Goal: Information Seeking & Learning: Learn about a topic

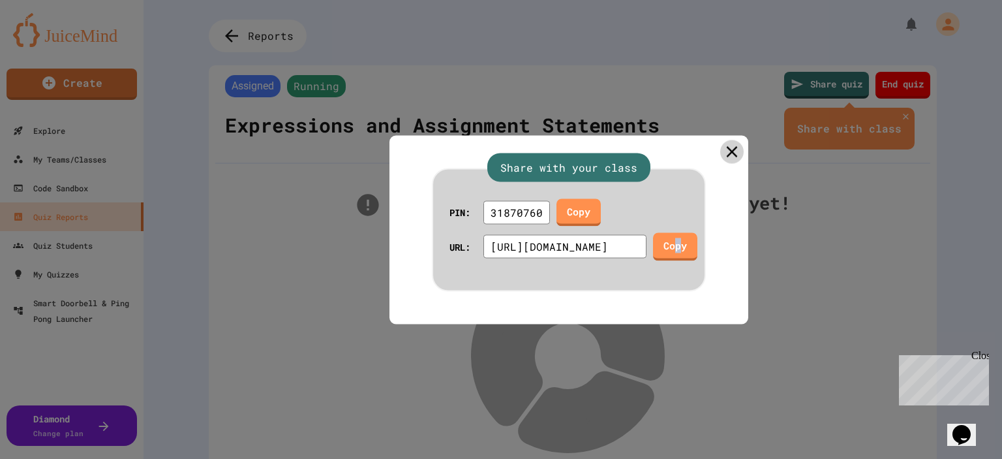
click at [500, 142] on icon at bounding box center [732, 151] width 19 height 19
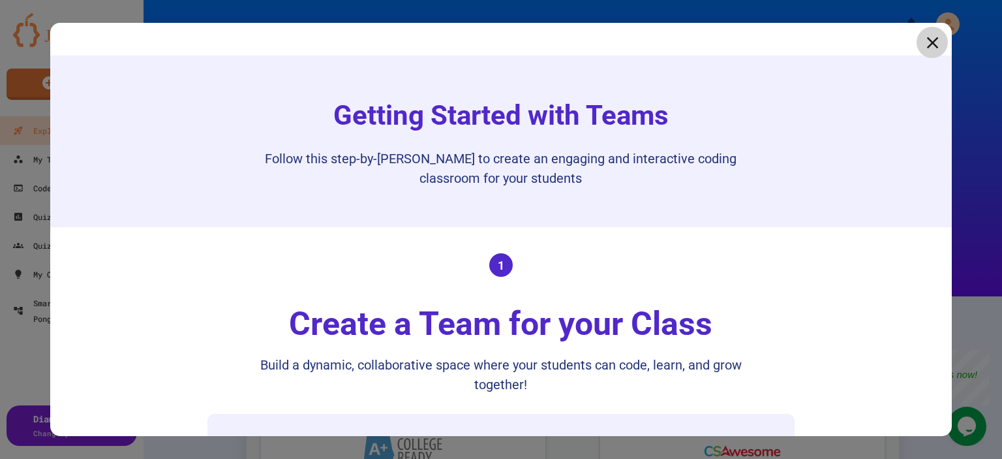
click at [922, 42] on icon at bounding box center [932, 43] width 20 height 20
click at [922, 38] on div "My Account" at bounding box center [942, 24] width 40 height 30
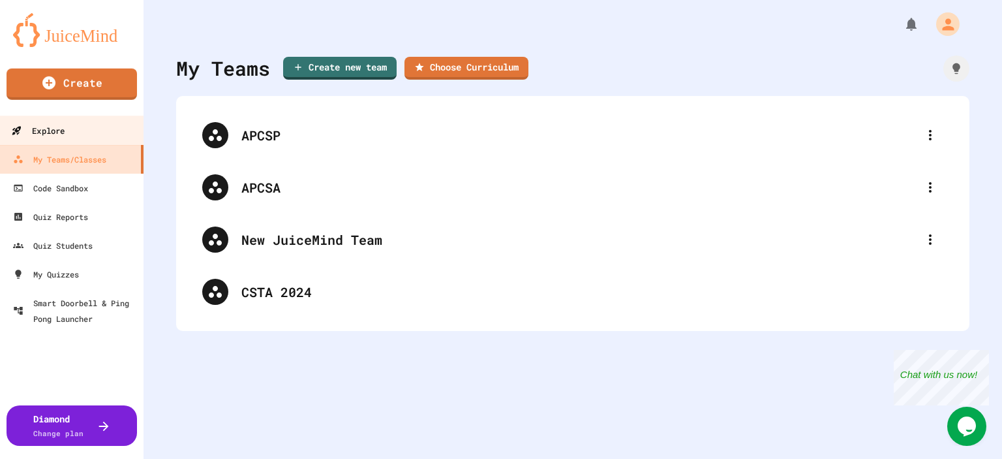
click at [59, 129] on div "Explore" at bounding box center [37, 131] width 53 height 16
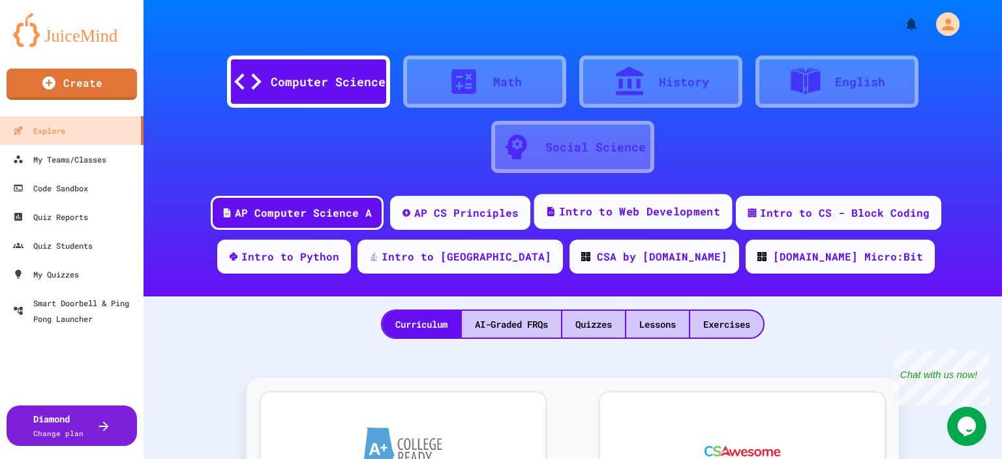
click at [607, 218] on div "Intro to Web Development" at bounding box center [639, 211] width 161 height 16
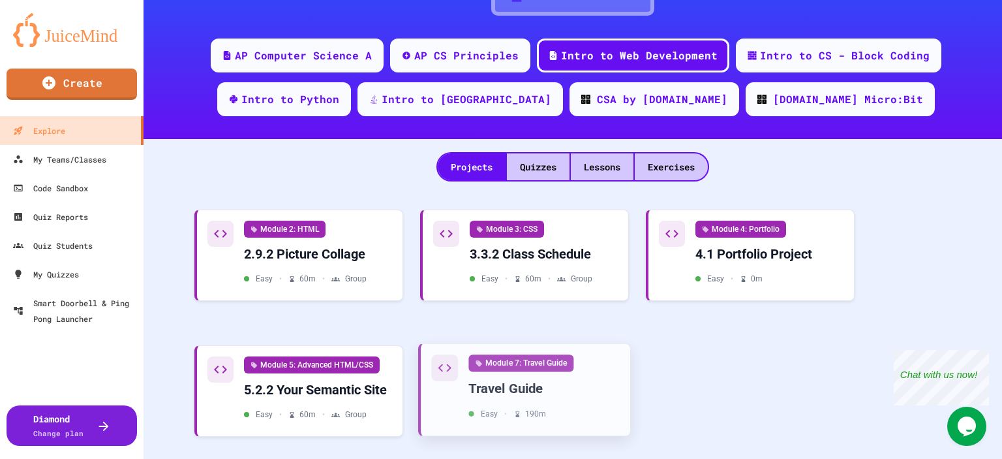
scroll to position [180, 0]
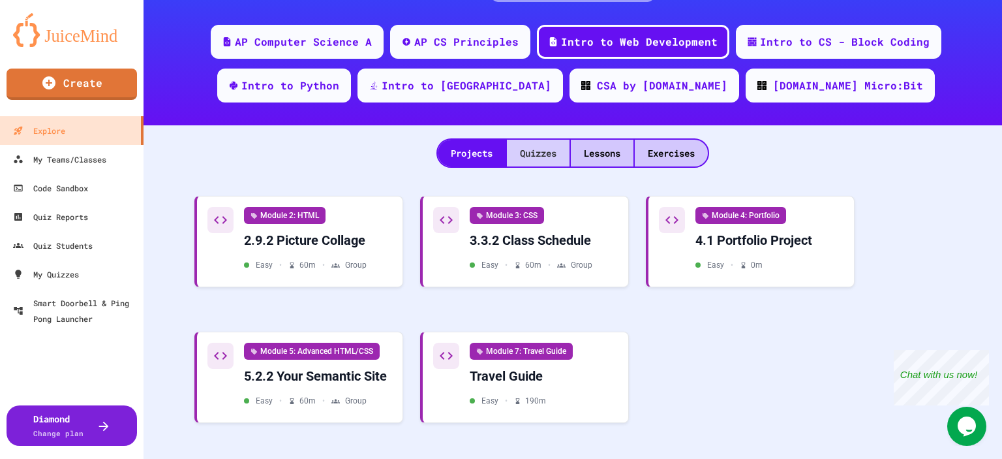
click at [532, 141] on div "Quizzes" at bounding box center [538, 153] width 63 height 27
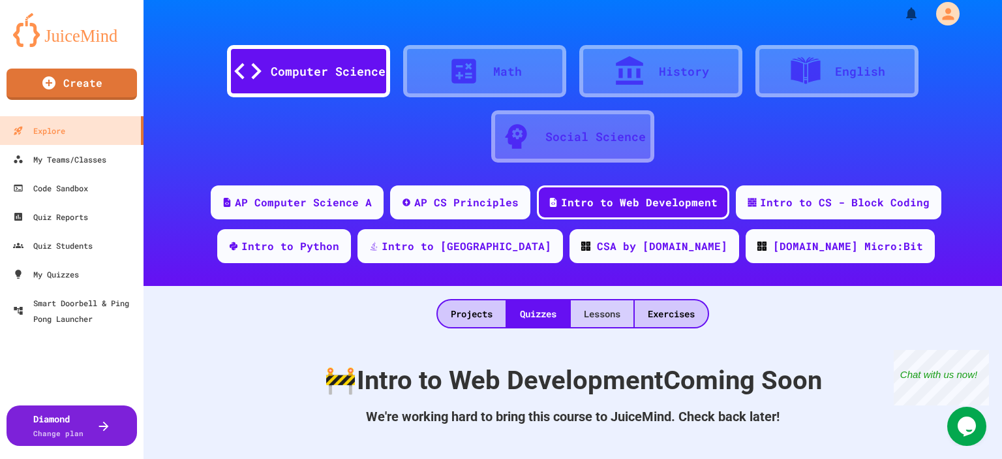
click at [593, 304] on div "Lessons" at bounding box center [602, 313] width 63 height 27
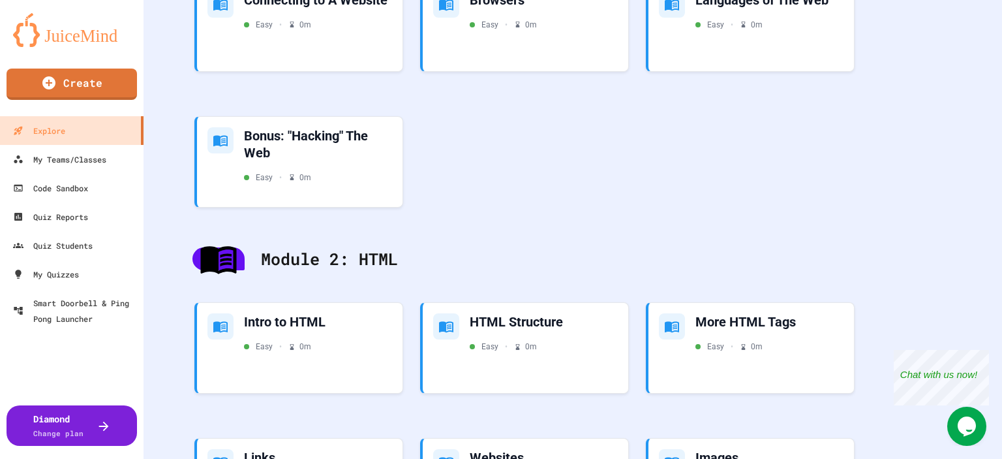
scroll to position [637, 0]
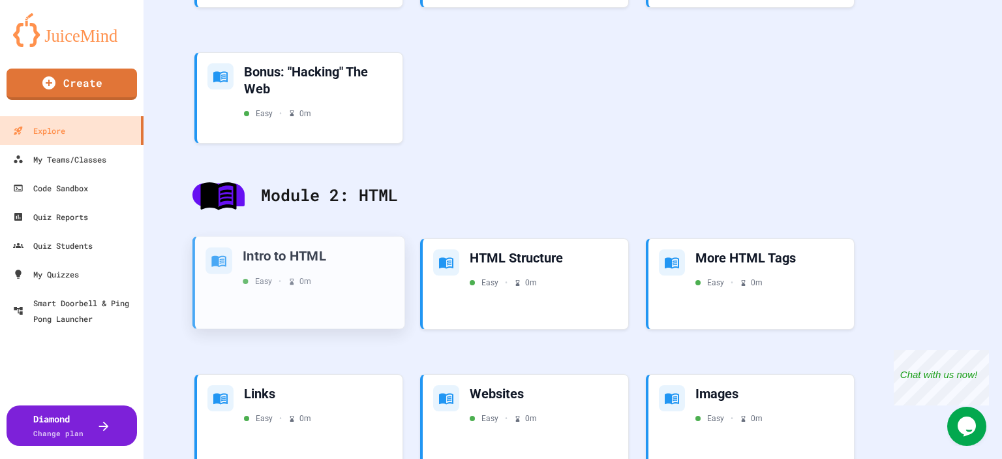
click at [355, 283] on div "Easy • 0 m" at bounding box center [318, 281] width 151 height 12
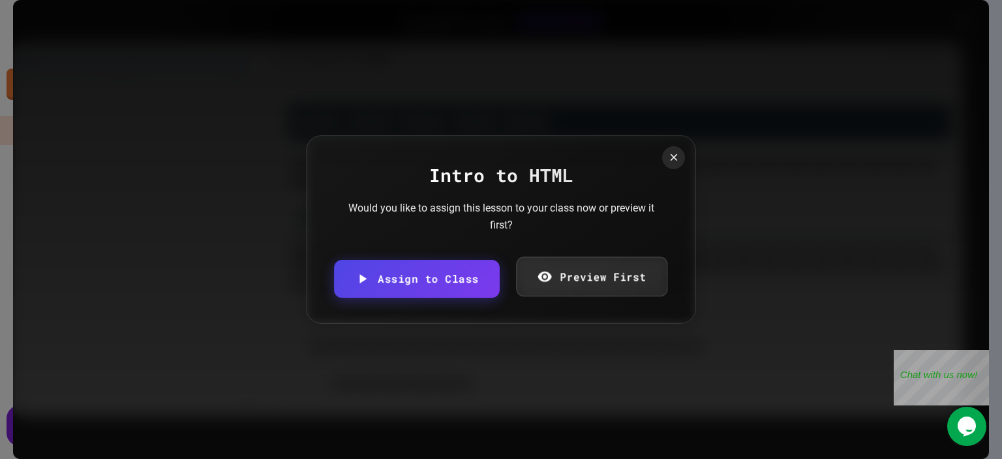
click at [553, 280] on link "Preview First" at bounding box center [591, 276] width 151 height 40
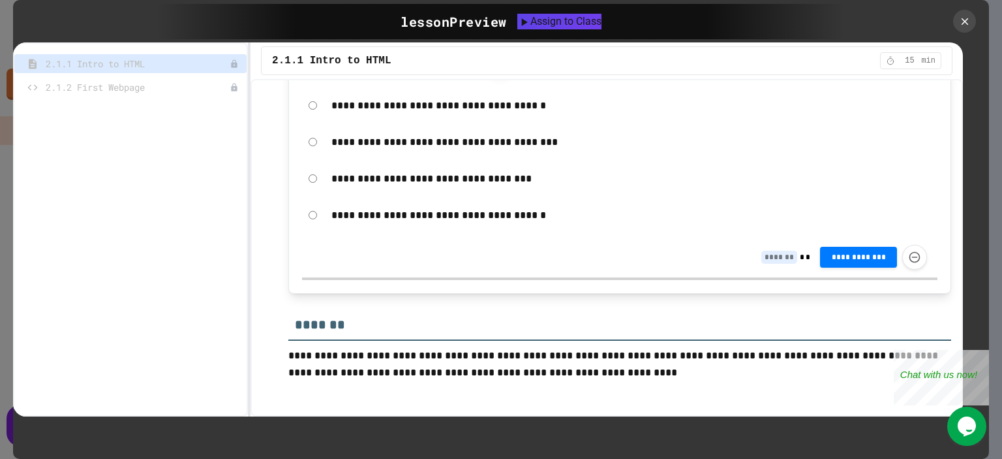
scroll to position [4894, 0]
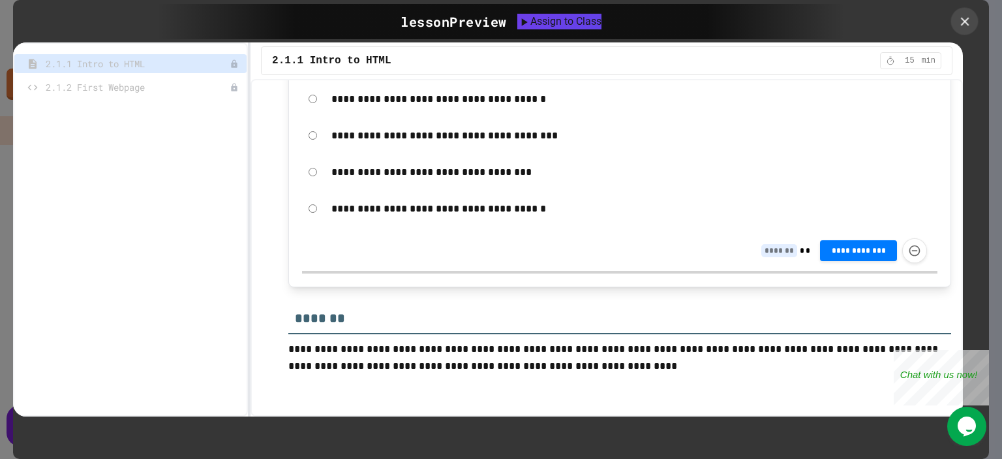
click at [959, 23] on icon at bounding box center [964, 21] width 14 height 14
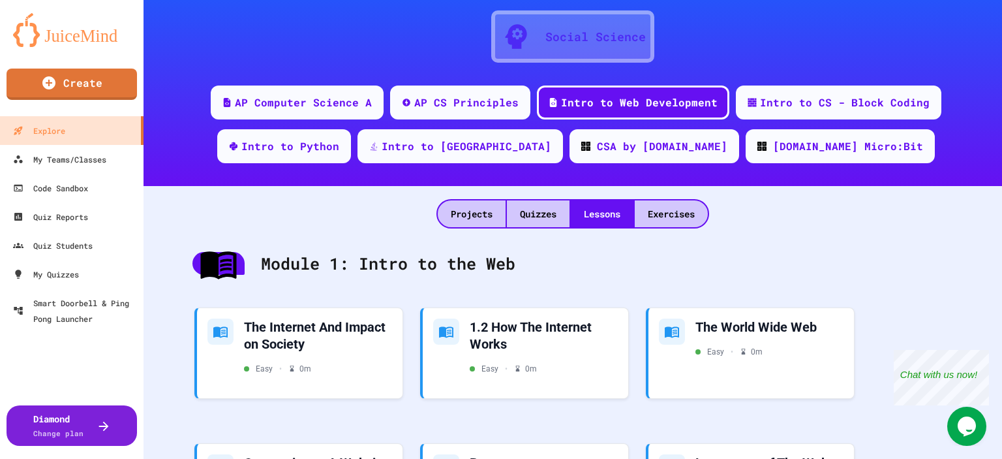
scroll to position [50, 0]
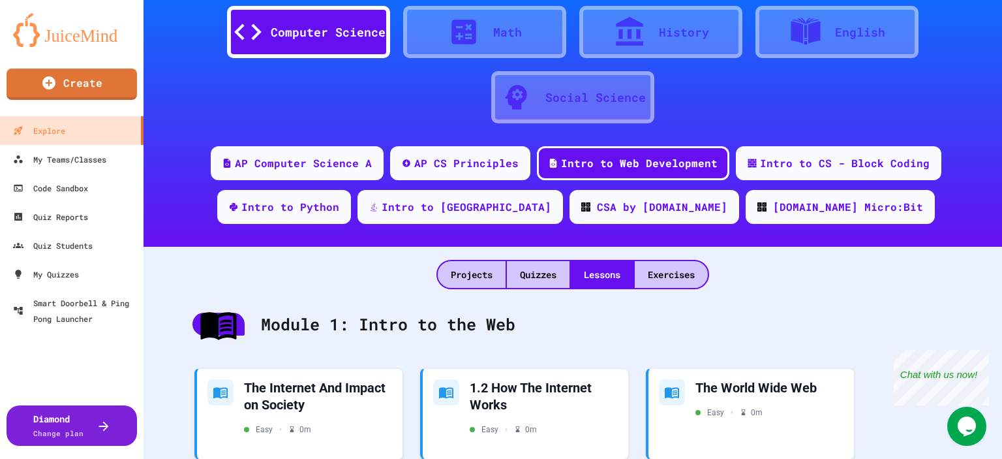
click at [657, 277] on div "Exercises" at bounding box center [671, 274] width 73 height 27
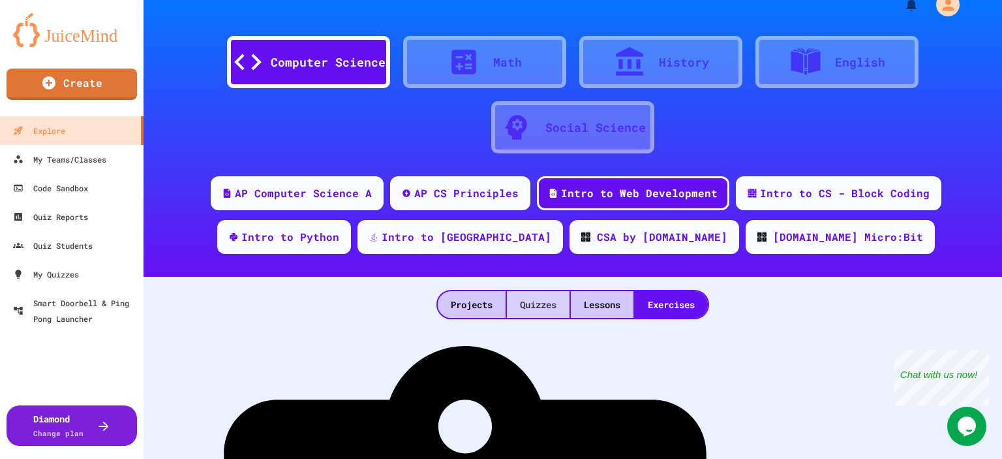
click at [555, 303] on div "Quizzes" at bounding box center [538, 304] width 63 height 27
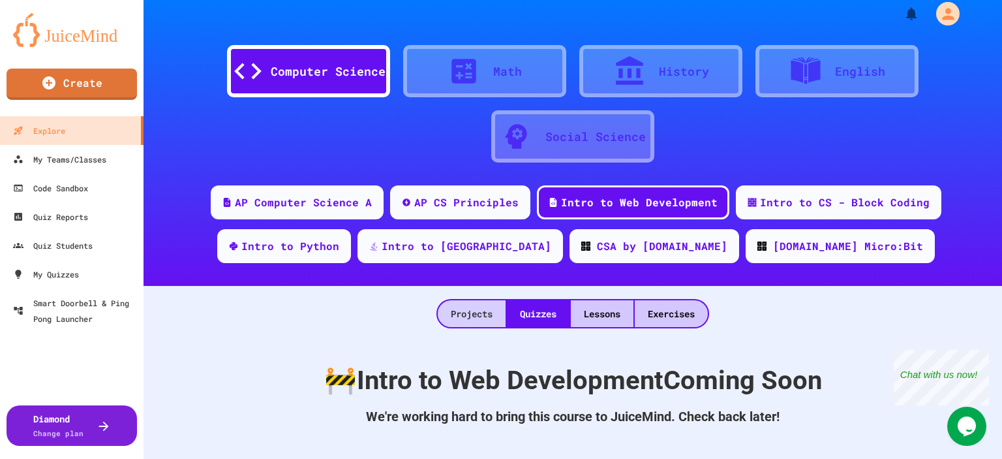
click at [456, 314] on div "Projects" at bounding box center [472, 313] width 68 height 27
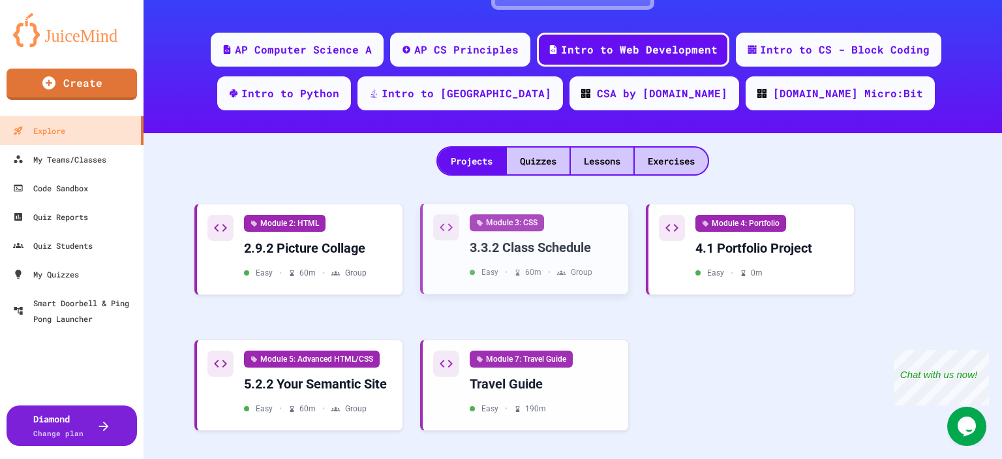
scroll to position [180, 0]
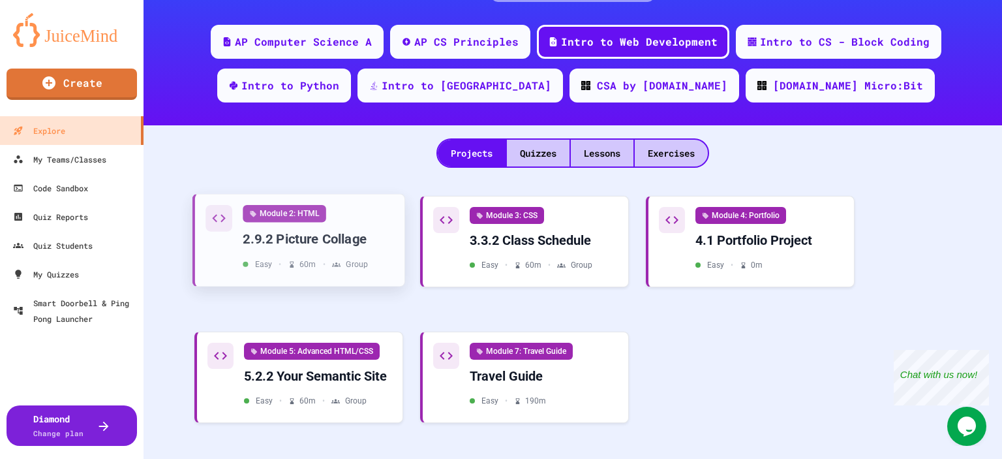
click at [374, 219] on div "Module 2: HTML 2.9.2 Picture Collage Easy • 60 m • Group" at bounding box center [318, 237] width 151 height 65
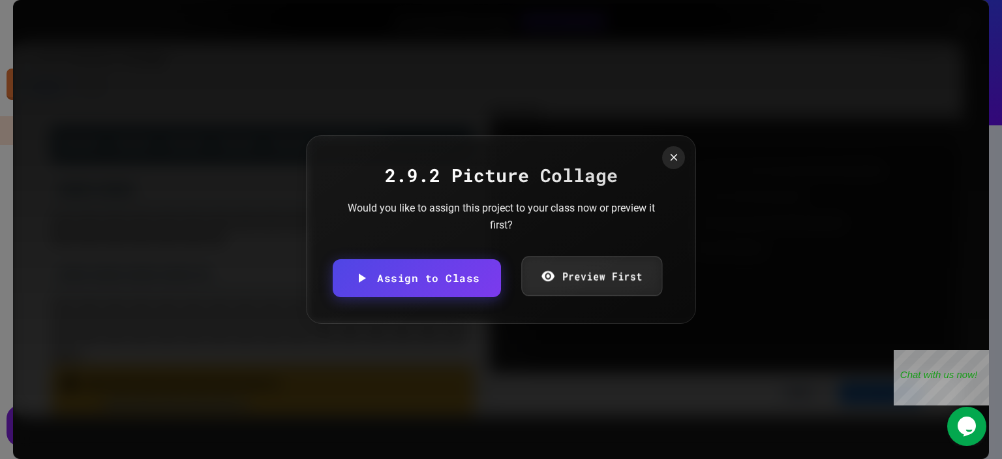
click at [620, 279] on link "Preview First" at bounding box center [591, 276] width 141 height 40
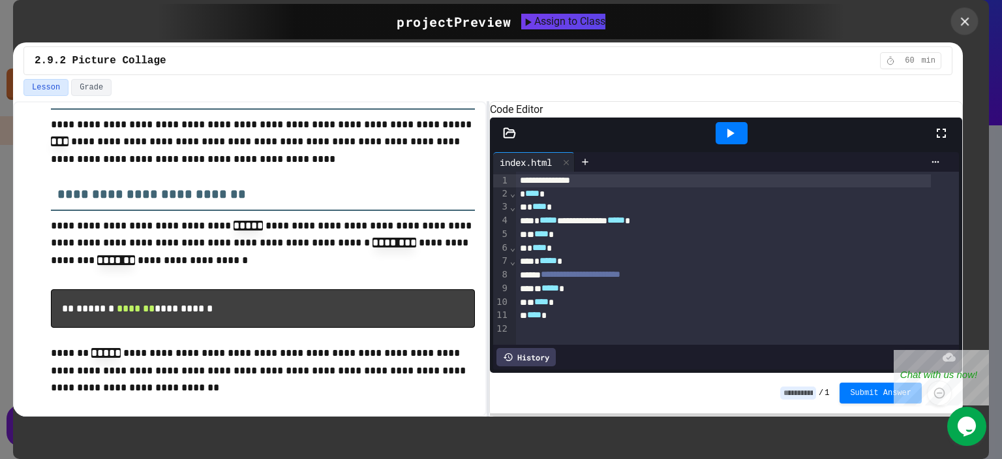
click at [957, 22] on icon at bounding box center [964, 21] width 14 height 14
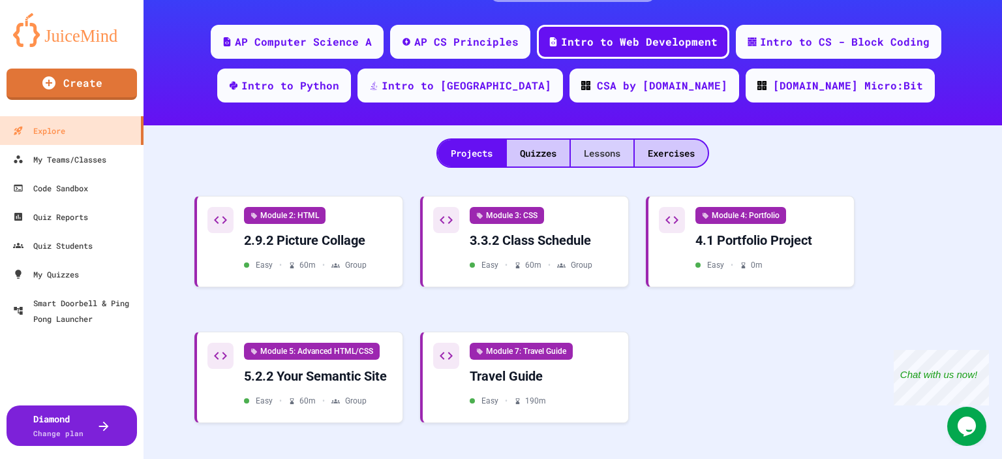
click at [582, 140] on div "Lessons" at bounding box center [602, 153] width 63 height 27
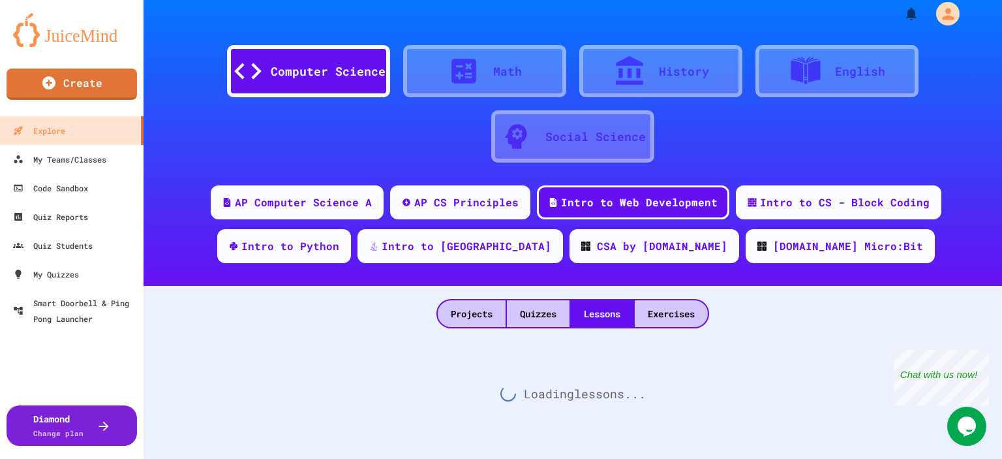
scroll to position [180, 0]
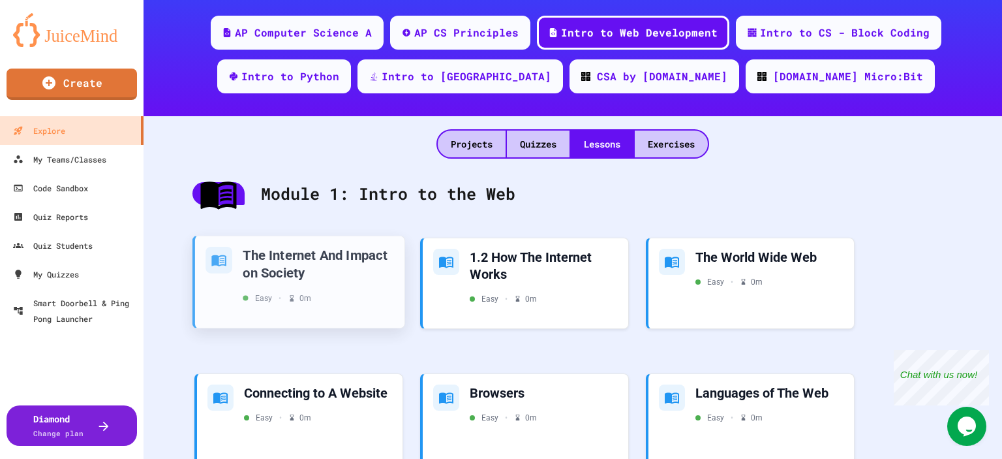
click at [348, 279] on div "The Internet And Impact on Society" at bounding box center [318, 263] width 151 height 35
